Goal: Information Seeking & Learning: Learn about a topic

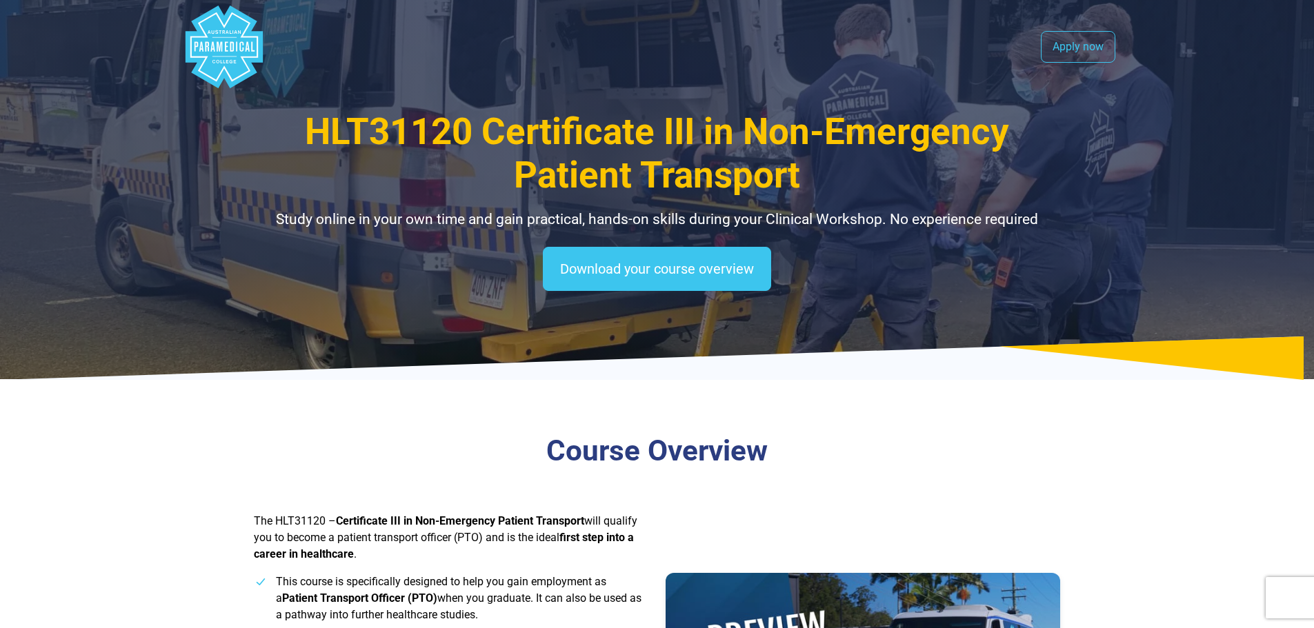
drag, startPoint x: 1324, startPoint y: 43, endPoint x: 1228, endPoint y: 59, distance: 96.4
click at [244, 58] on polygon "Australian Paramedical College" at bounding box center [223, 47] width 77 height 83
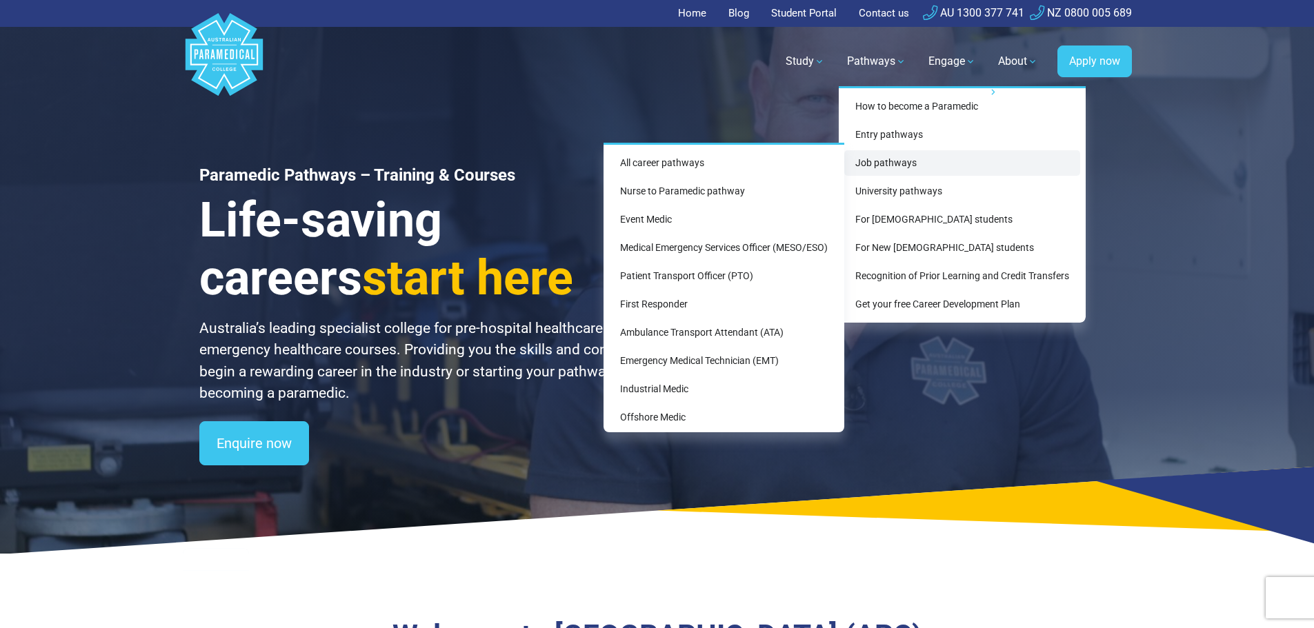
click at [893, 166] on link "Job pathways" at bounding box center [962, 163] width 236 height 26
click at [702, 219] on link "Event Medic" at bounding box center [724, 220] width 230 height 26
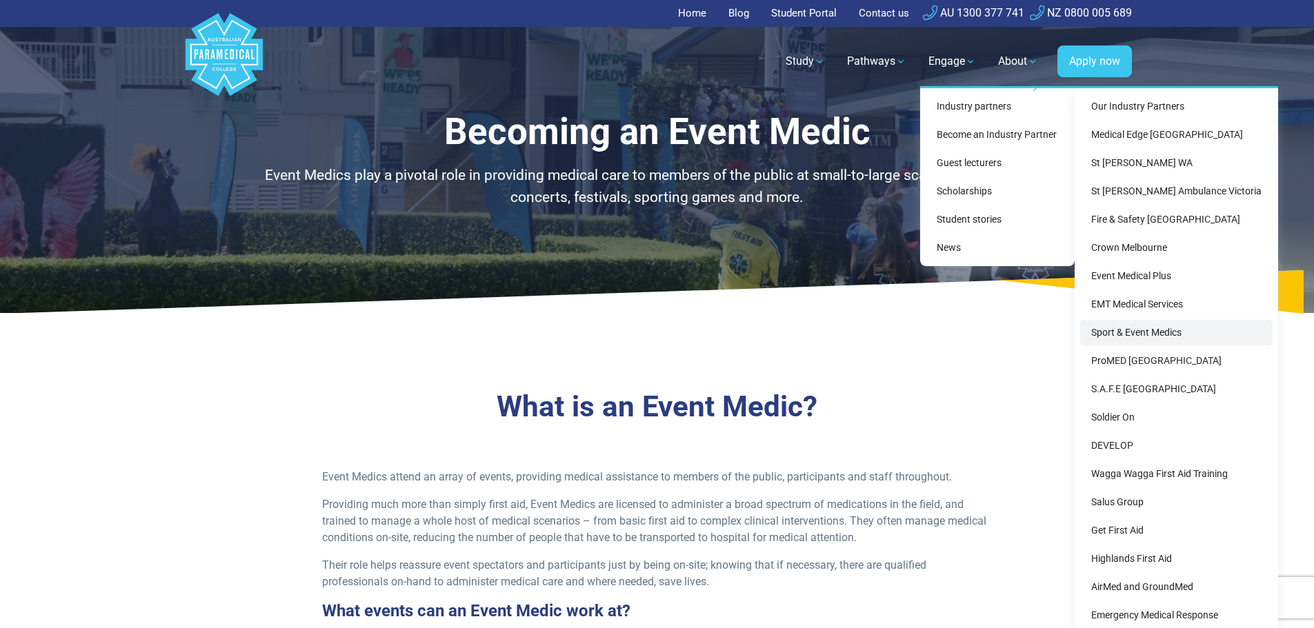
click at [1147, 328] on link "Sport & Event Medics" at bounding box center [1176, 333] width 192 height 26
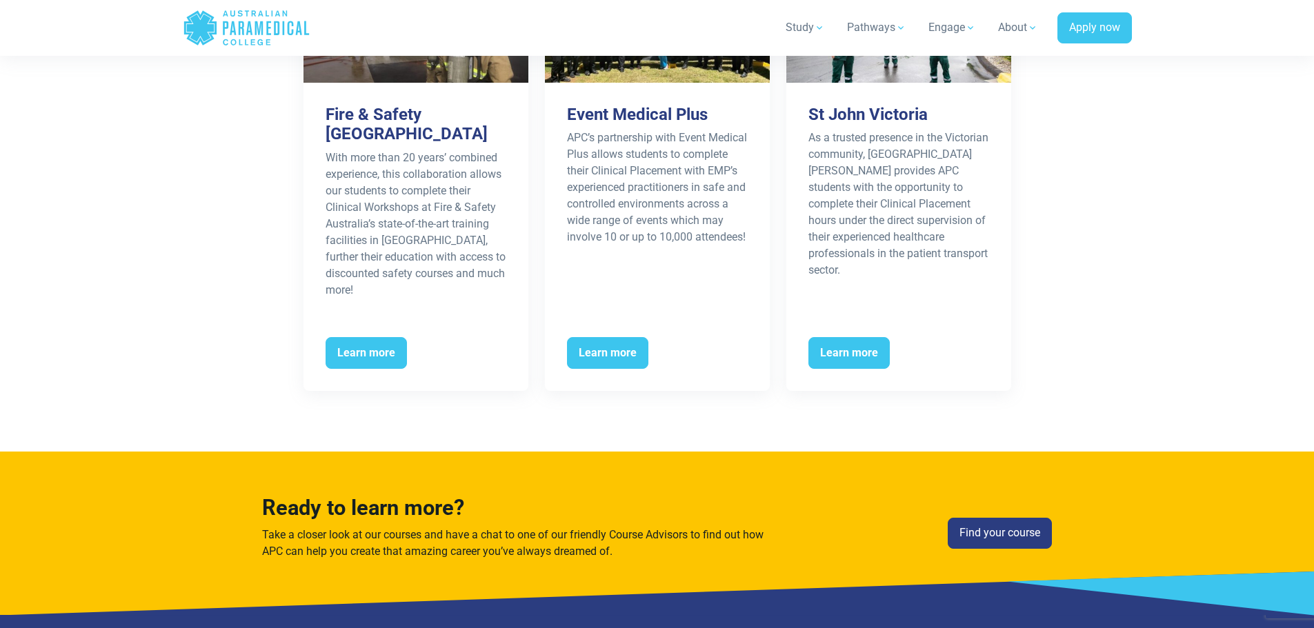
scroll to position [2422, 0]
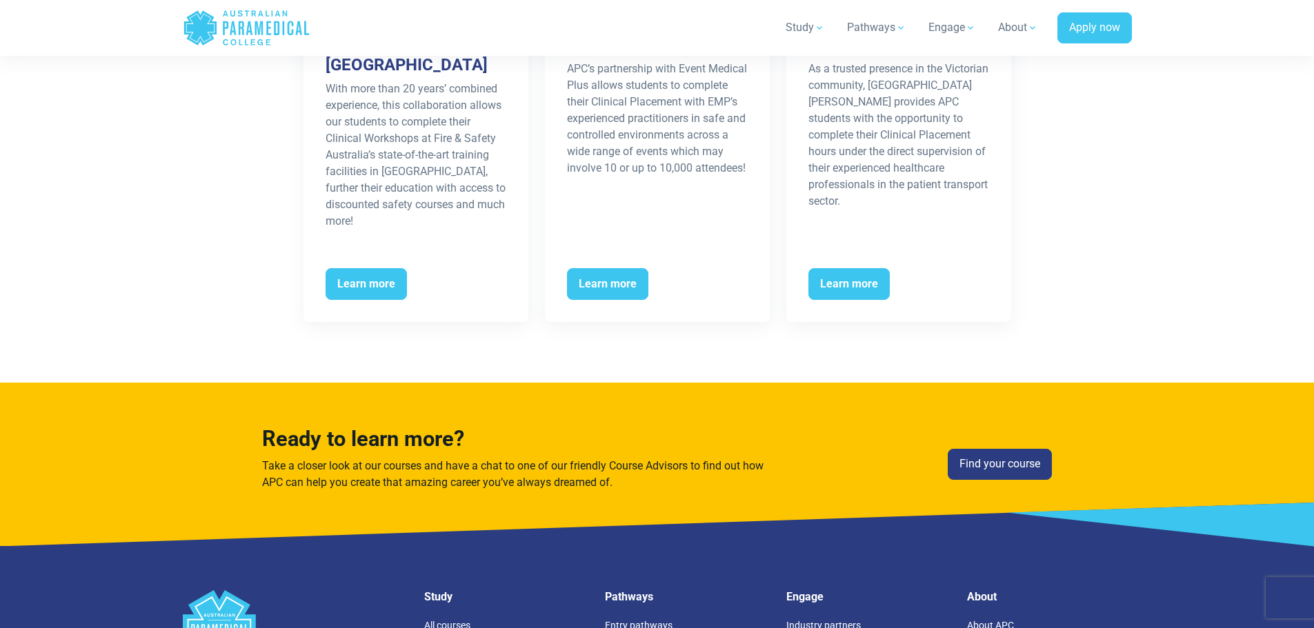
drag, startPoint x: 1324, startPoint y: 68, endPoint x: 1322, endPoint y: 484, distance: 415.2
